Goal: Task Accomplishment & Management: Manage account settings

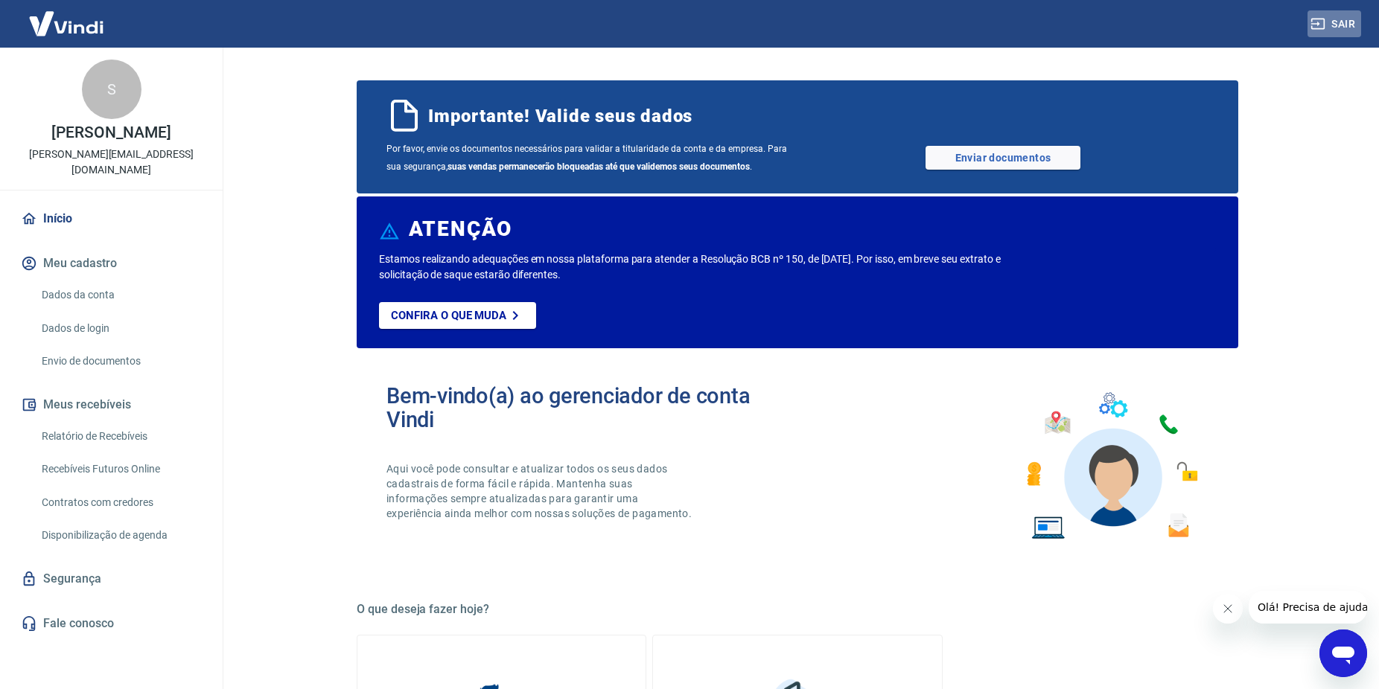
click at [1355, 19] on button "Sair" at bounding box center [1334, 24] width 54 height 28
